Goal: Task Accomplishment & Management: Complete application form

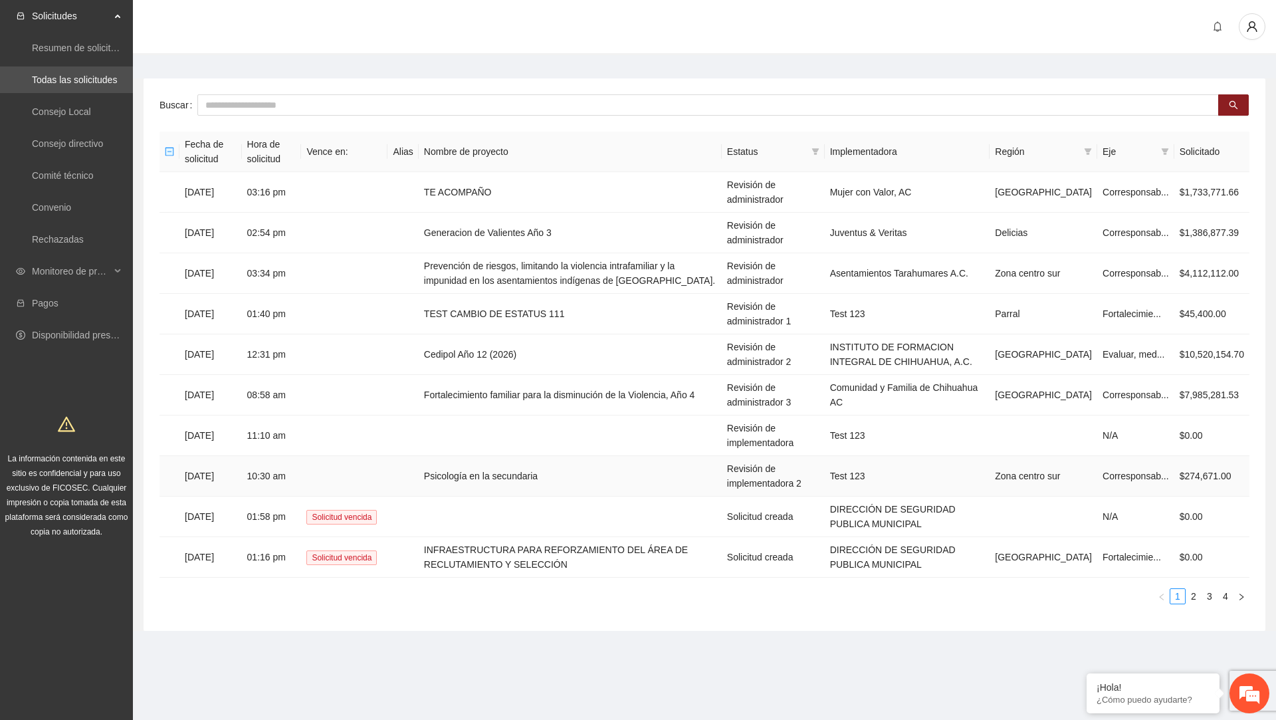
click at [465, 470] on td "Psicología en la secundaria" at bounding box center [570, 476] width 303 height 41
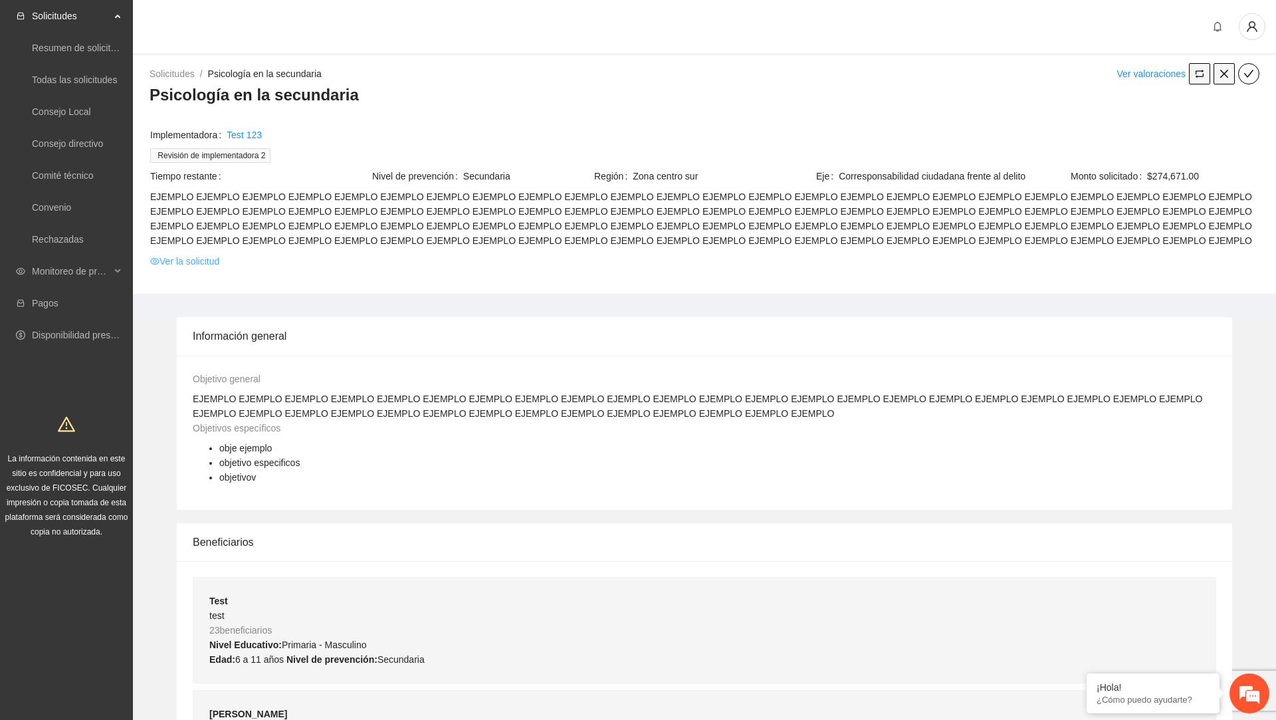
click at [186, 259] on link "Ver la solicitud" at bounding box center [184, 261] width 69 height 15
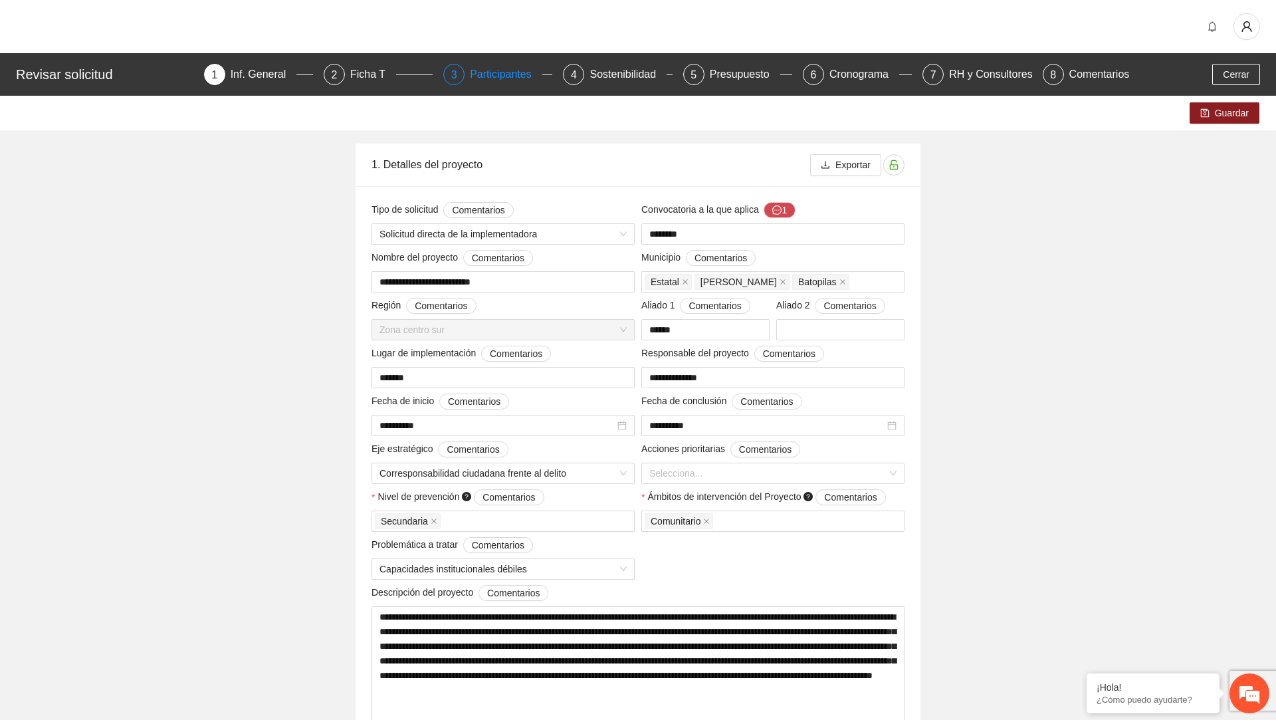
click at [496, 70] on div "Participantes" at bounding box center [506, 74] width 72 height 21
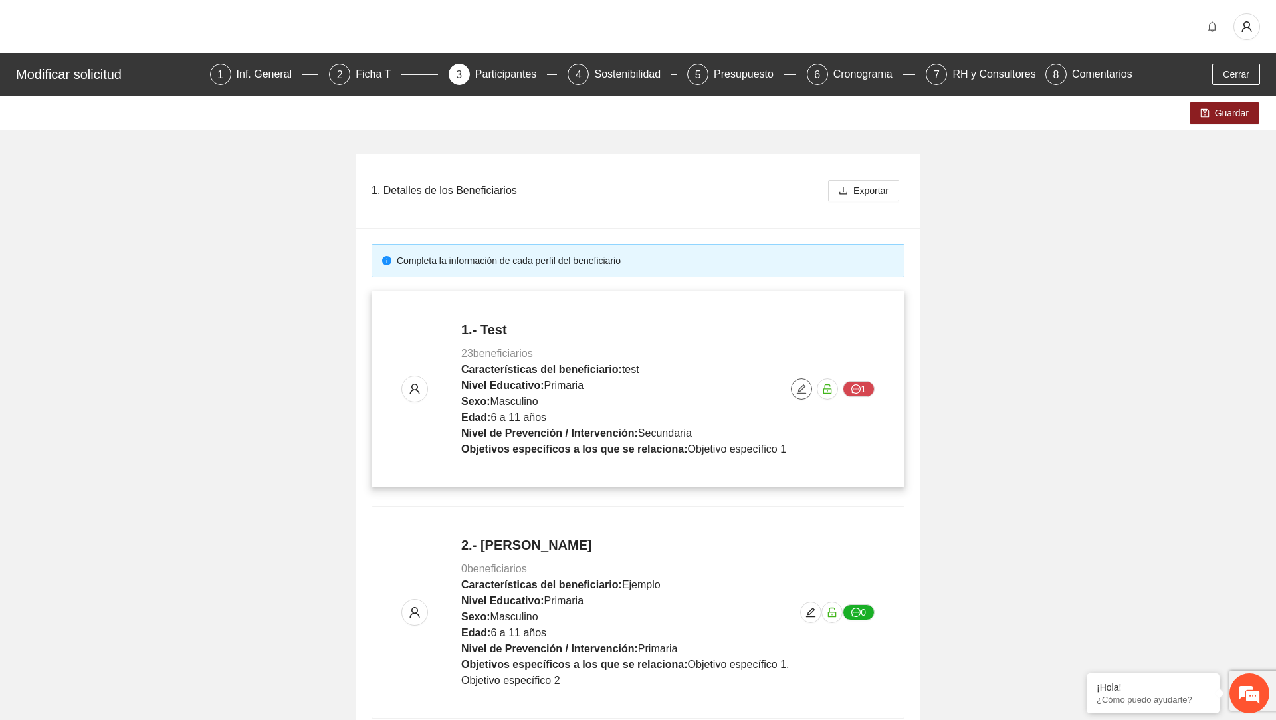
click at [804, 391] on icon "edit" at bounding box center [801, 388] width 11 height 11
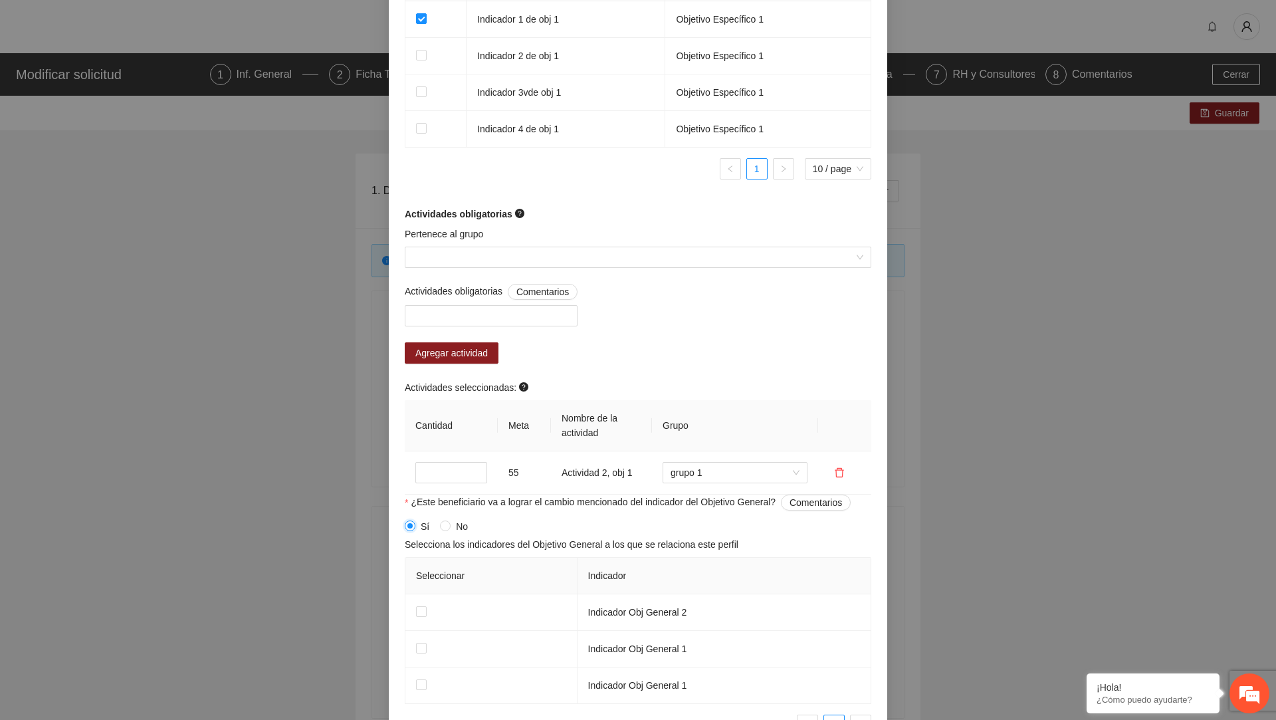
scroll to position [1010, 0]
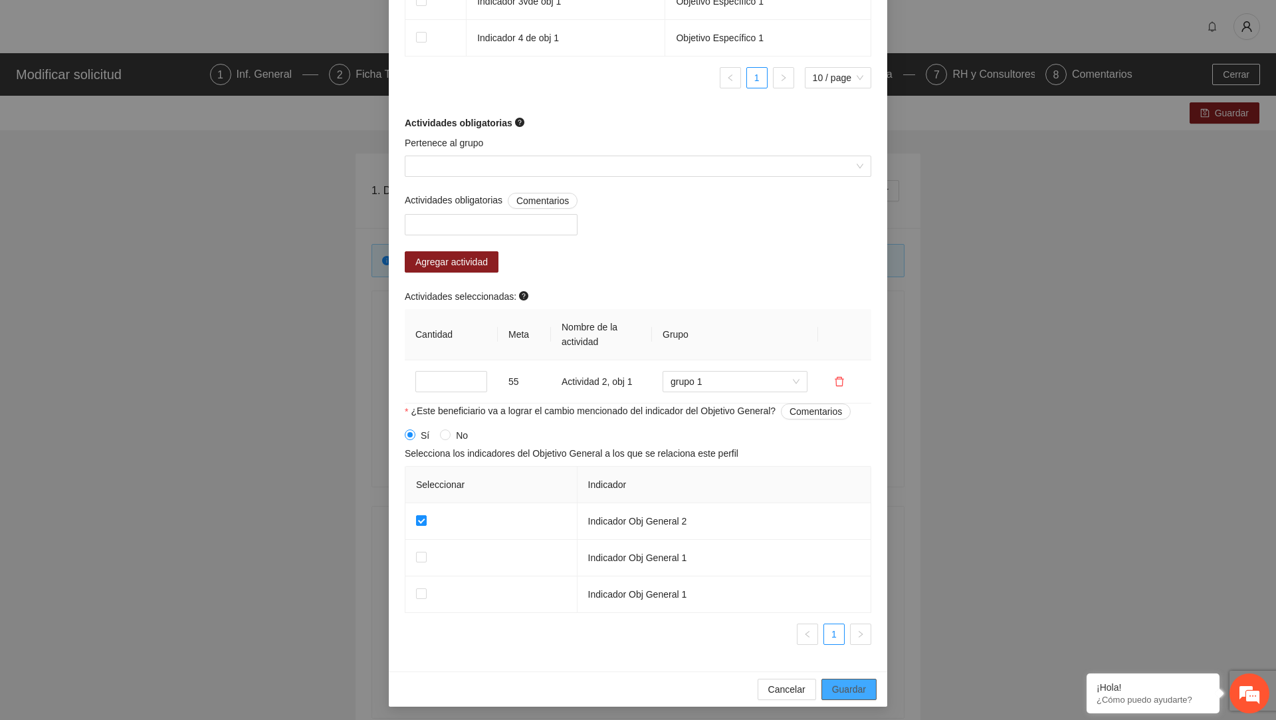
click at [846, 682] on span "Guardar" at bounding box center [849, 689] width 34 height 15
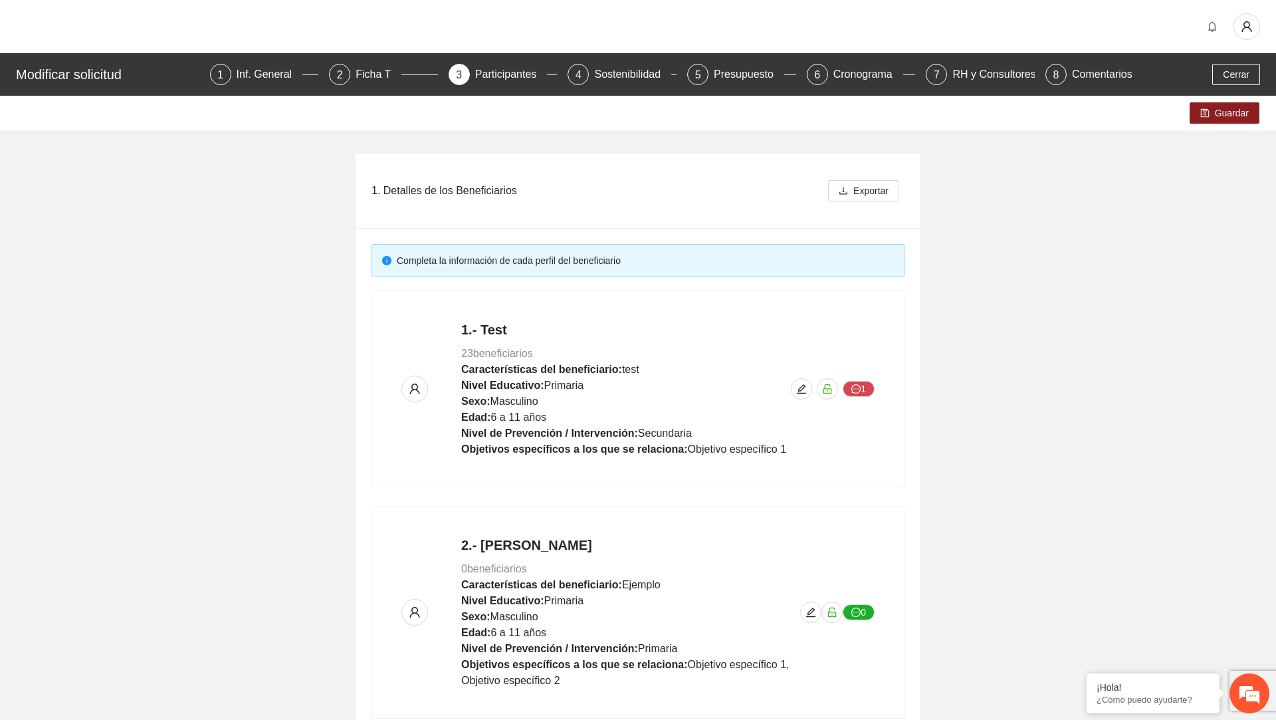
scroll to position [727, 0]
click at [1228, 108] on span "Guardar" at bounding box center [1232, 113] width 34 height 15
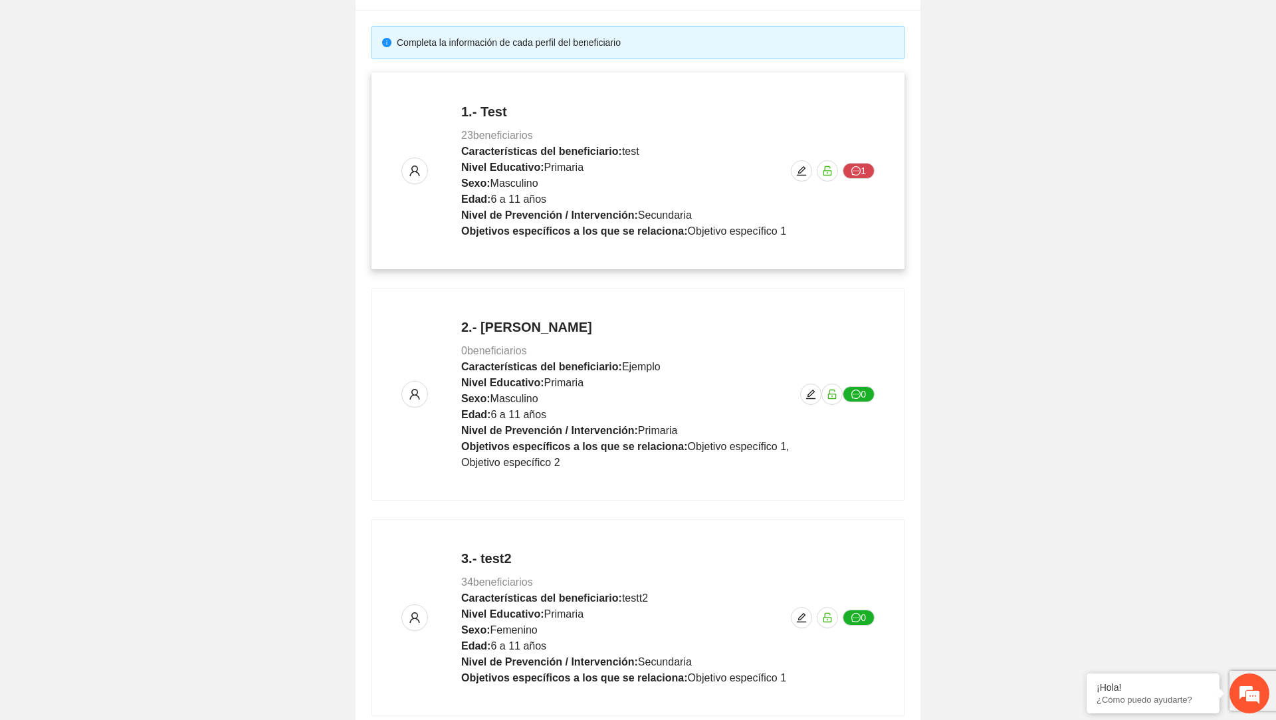
scroll to position [0, 0]
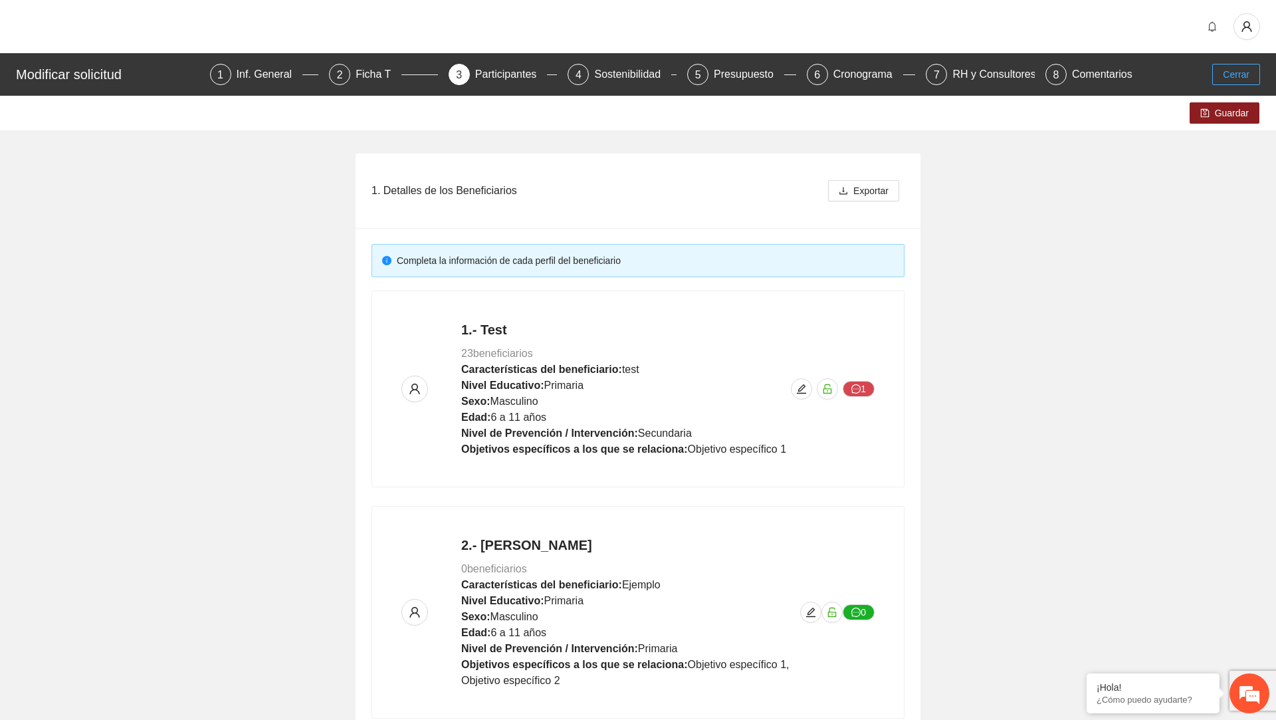
click at [1233, 78] on span "Cerrar" at bounding box center [1236, 74] width 27 height 15
